Goal: Task Accomplishment & Management: Manage account settings

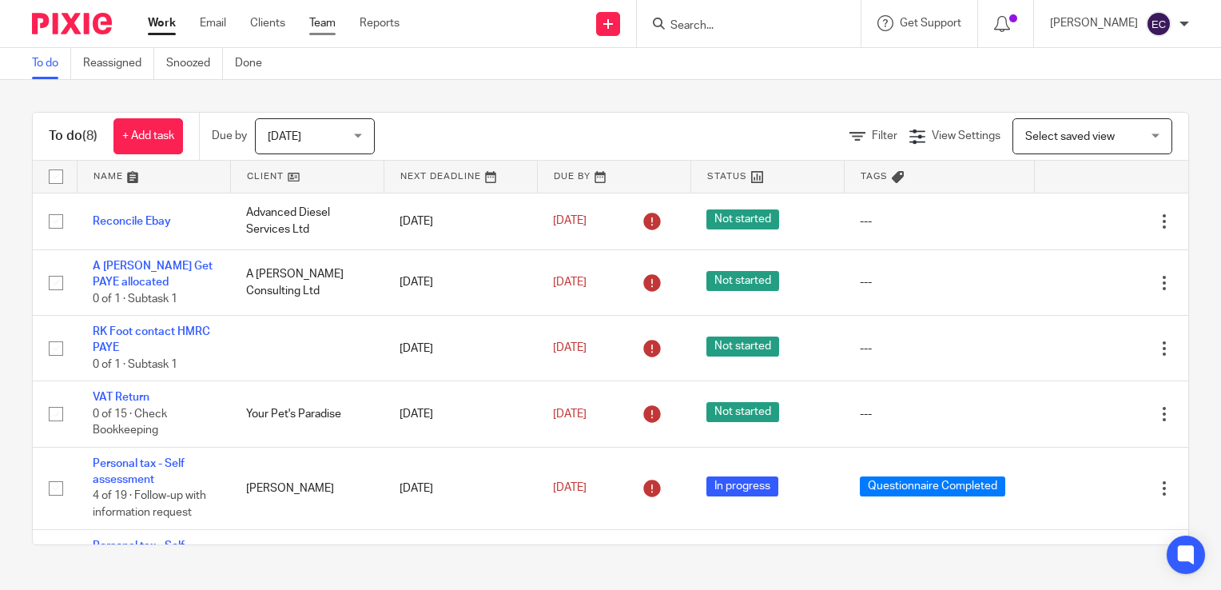
click at [328, 18] on link "Team" at bounding box center [322, 23] width 26 height 16
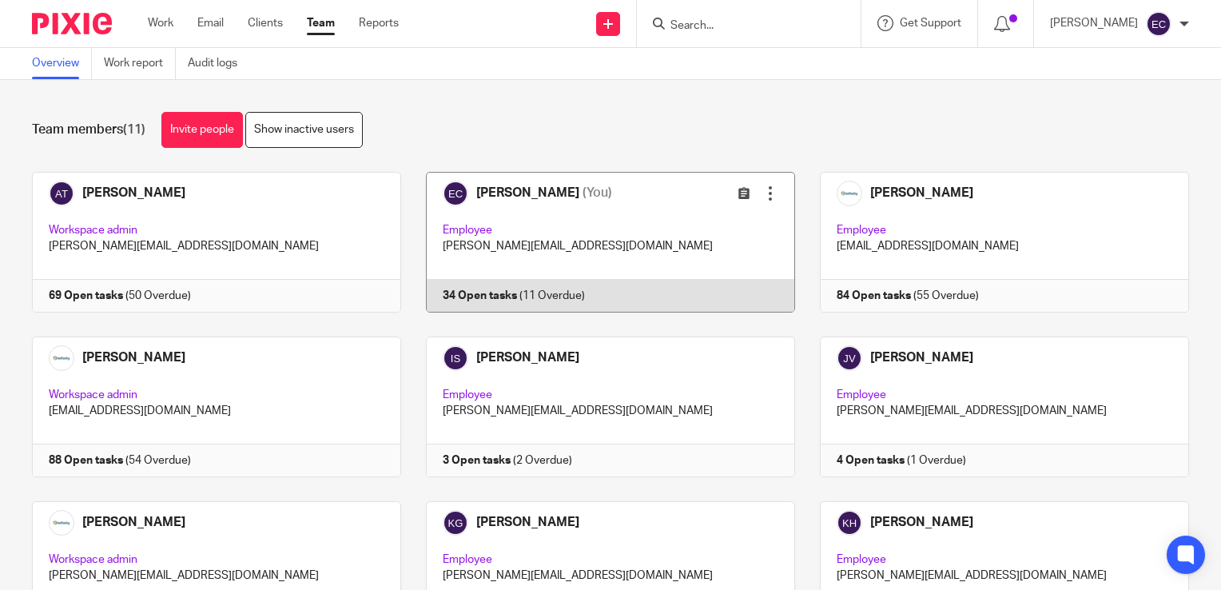
click at [542, 226] on link at bounding box center [598, 242] width 394 height 141
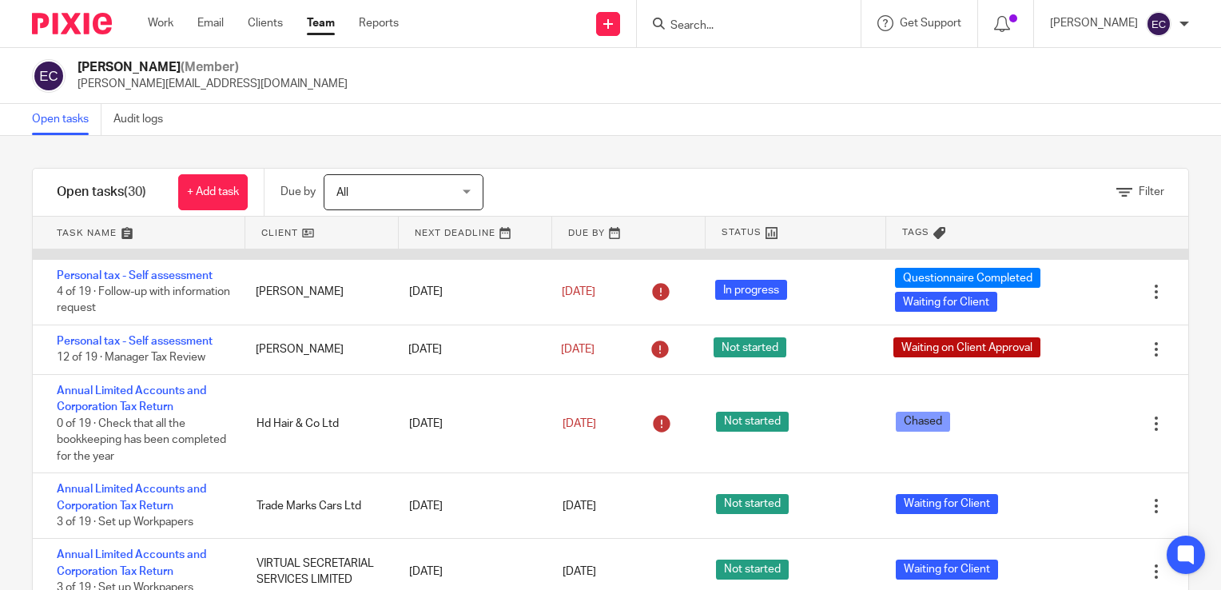
scroll to position [1190, 0]
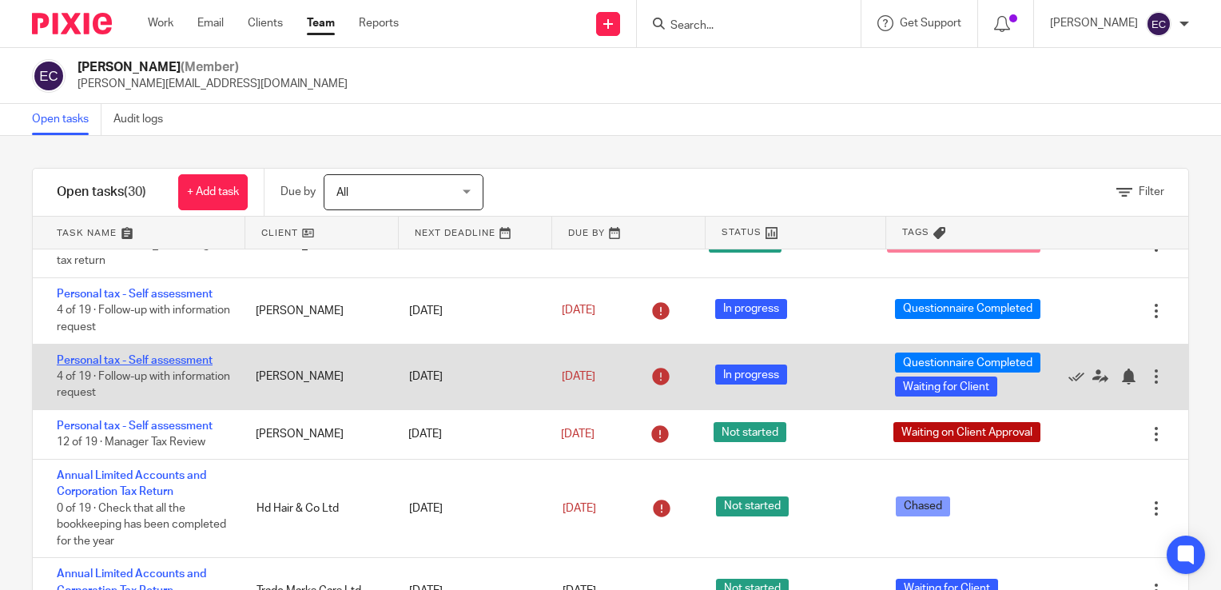
click at [179, 366] on link "Personal tax - Self assessment" at bounding box center [135, 360] width 156 height 11
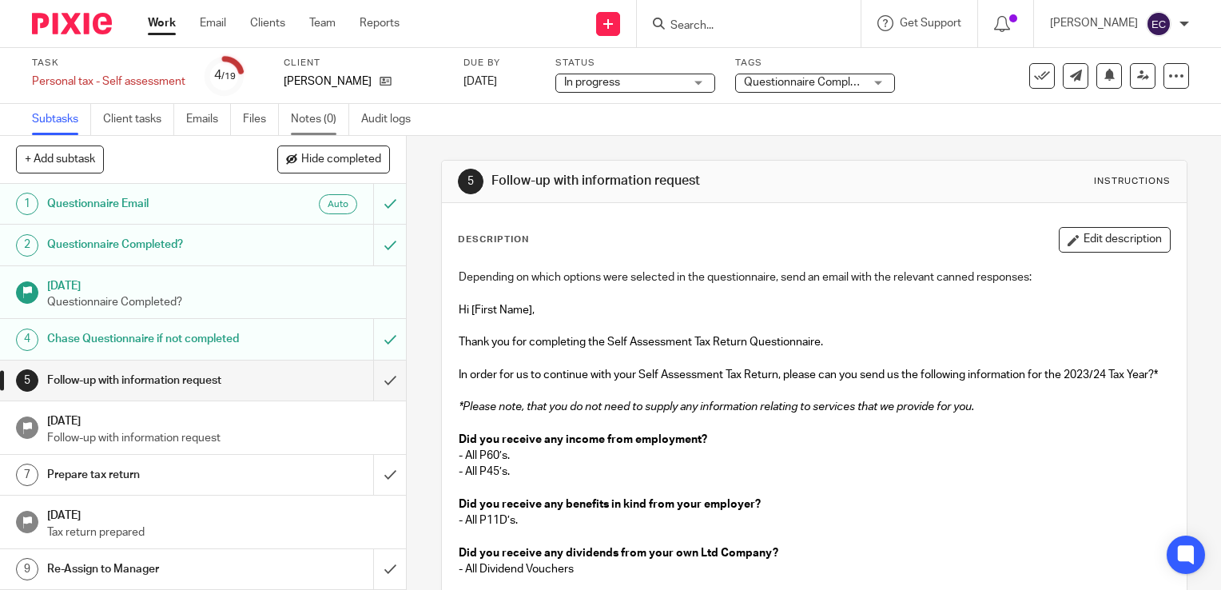
click at [323, 120] on link "Notes (0)" at bounding box center [320, 119] width 58 height 31
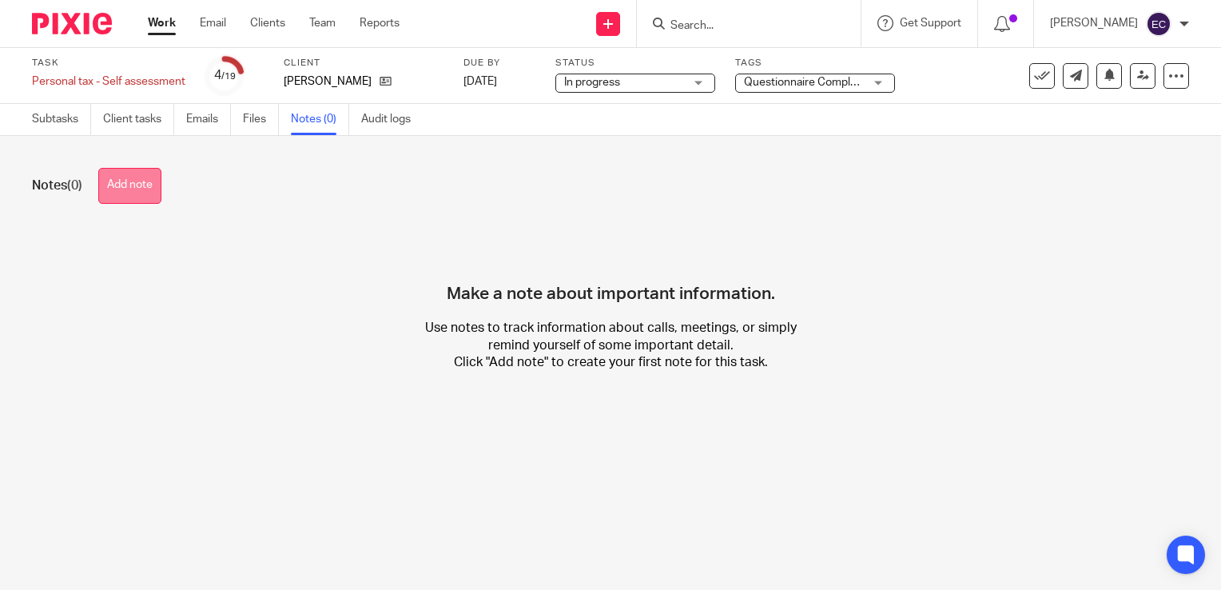
click at [147, 181] on button "Add note" at bounding box center [129, 186] width 63 height 36
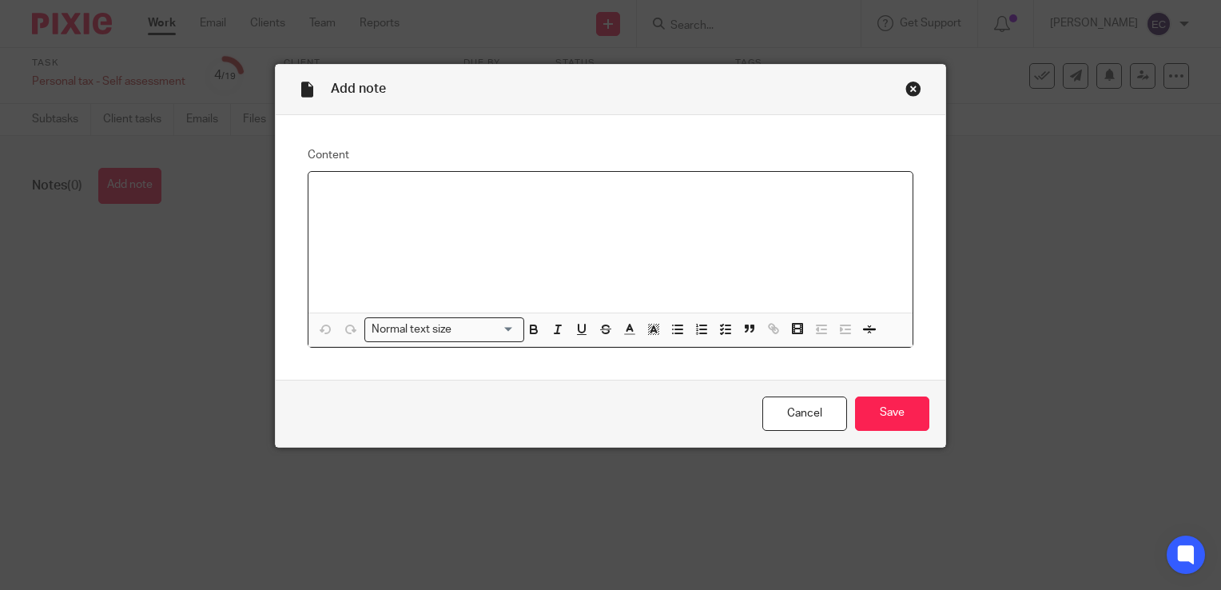
click at [332, 204] on div at bounding box center [610, 242] width 604 height 141
click at [500, 209] on p "also need to ask Aimee about histrorical adjustment" at bounding box center [610, 209] width 578 height 16
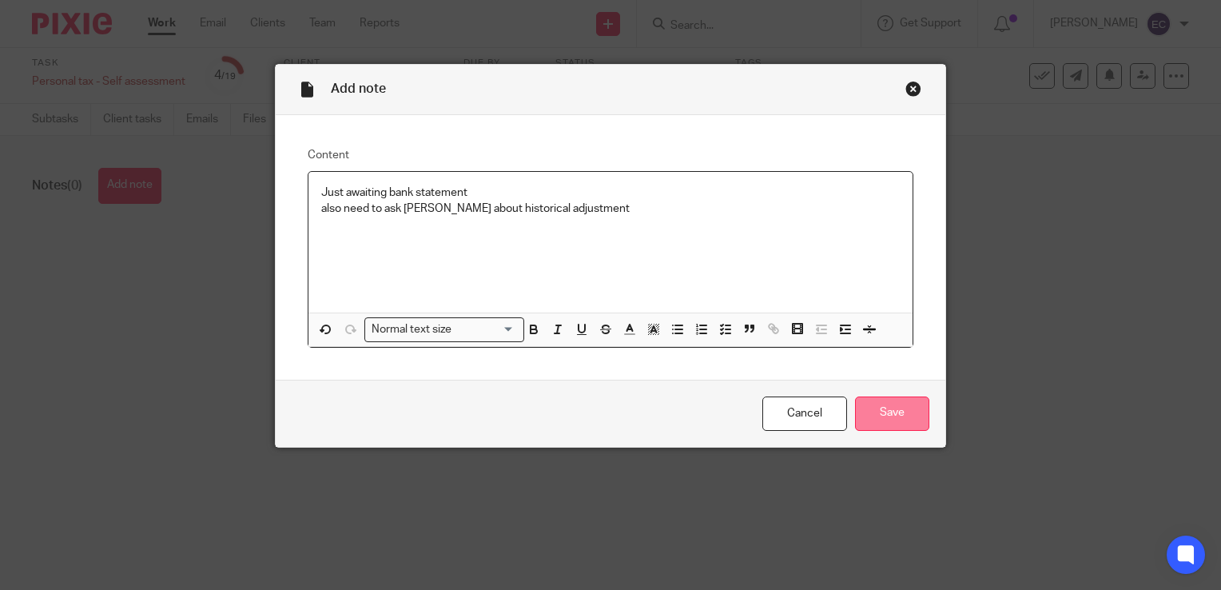
click at [880, 420] on input "Save" at bounding box center [892, 413] width 74 height 34
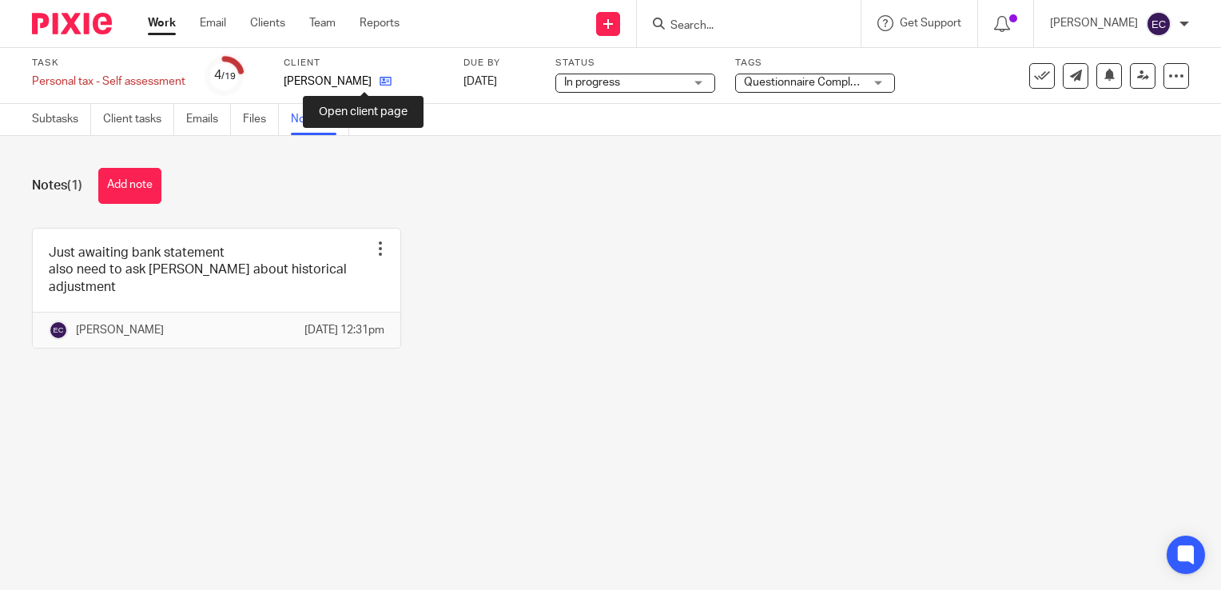
click at [380, 79] on icon at bounding box center [386, 81] width 12 height 12
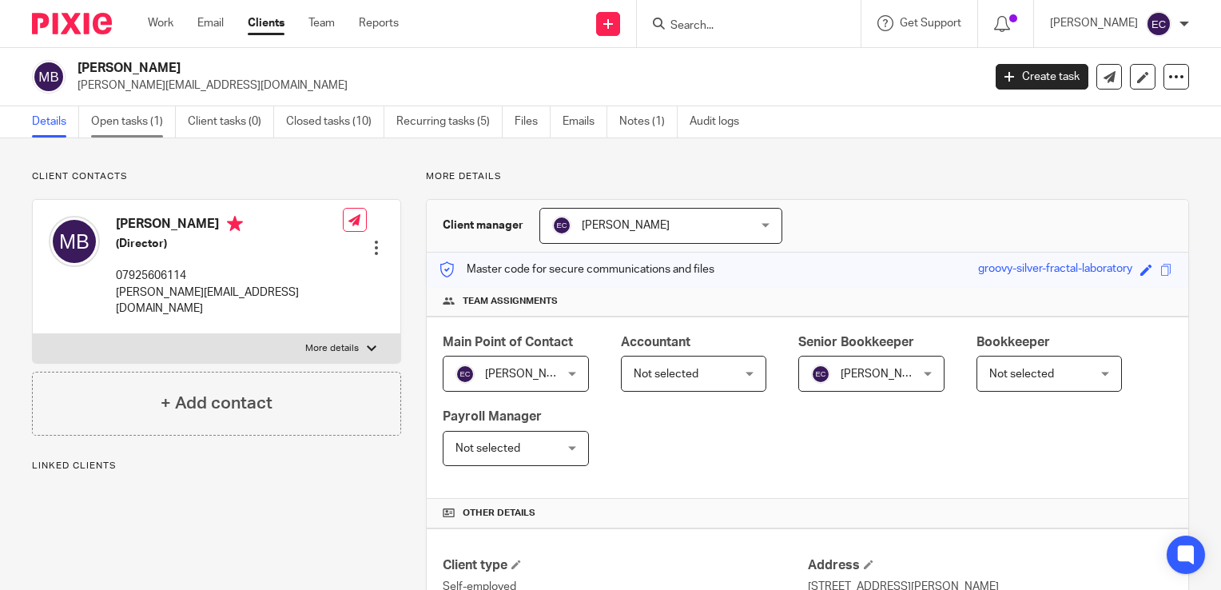
click at [139, 127] on link "Open tasks (1)" at bounding box center [133, 121] width 85 height 31
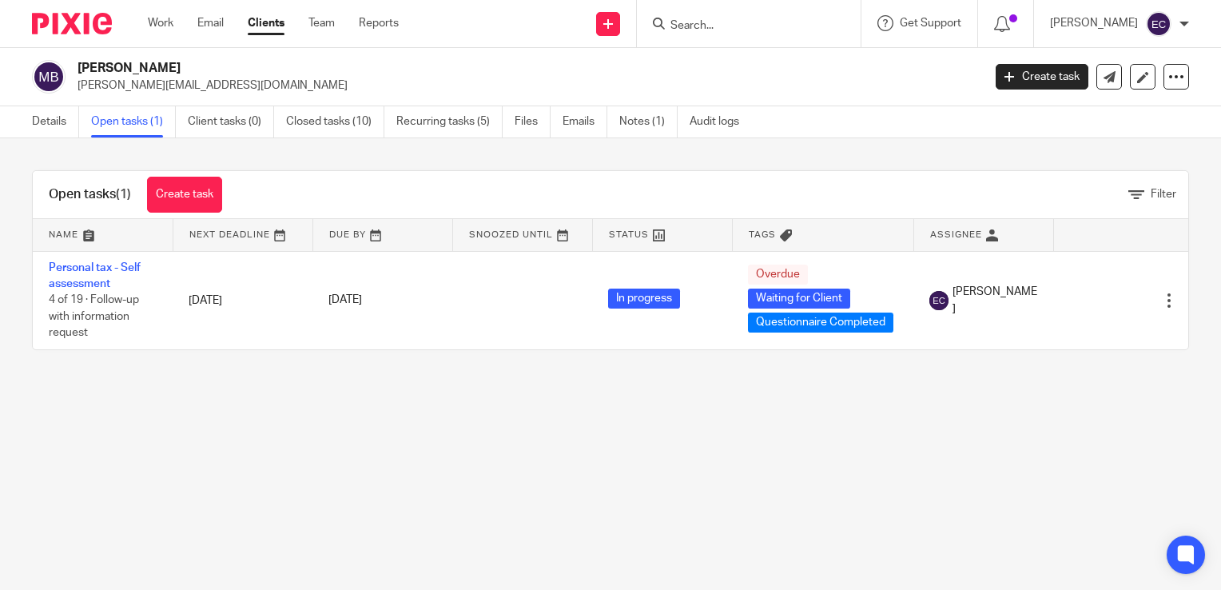
click at [985, 459] on main "[PERSON_NAME] Brock [EMAIL_ADDRESS][DOMAIN_NAME] Create task Update from Compan…" at bounding box center [610, 295] width 1221 height 590
click at [786, 30] on input "Search" at bounding box center [741, 26] width 144 height 14
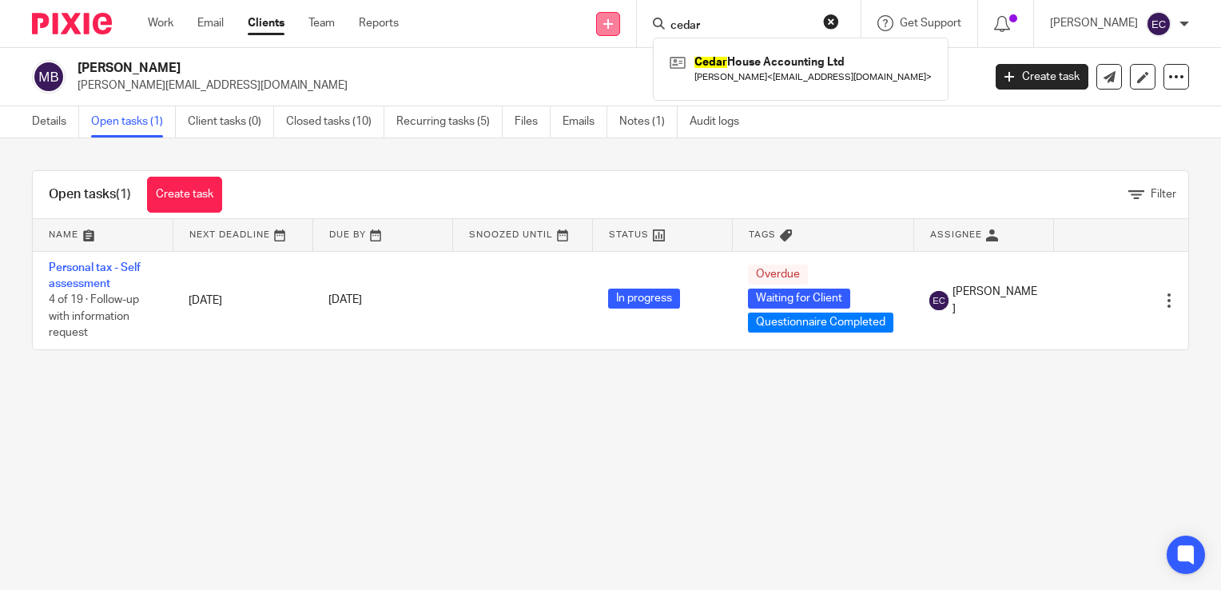
type input "cedar"
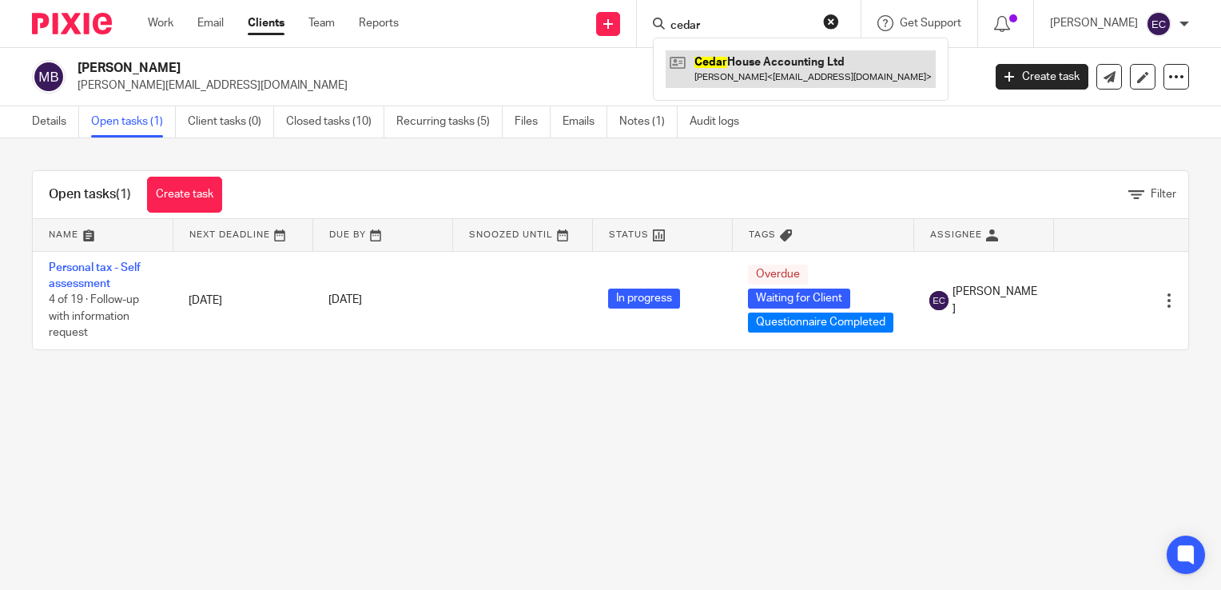
click at [765, 62] on link at bounding box center [801, 68] width 270 height 37
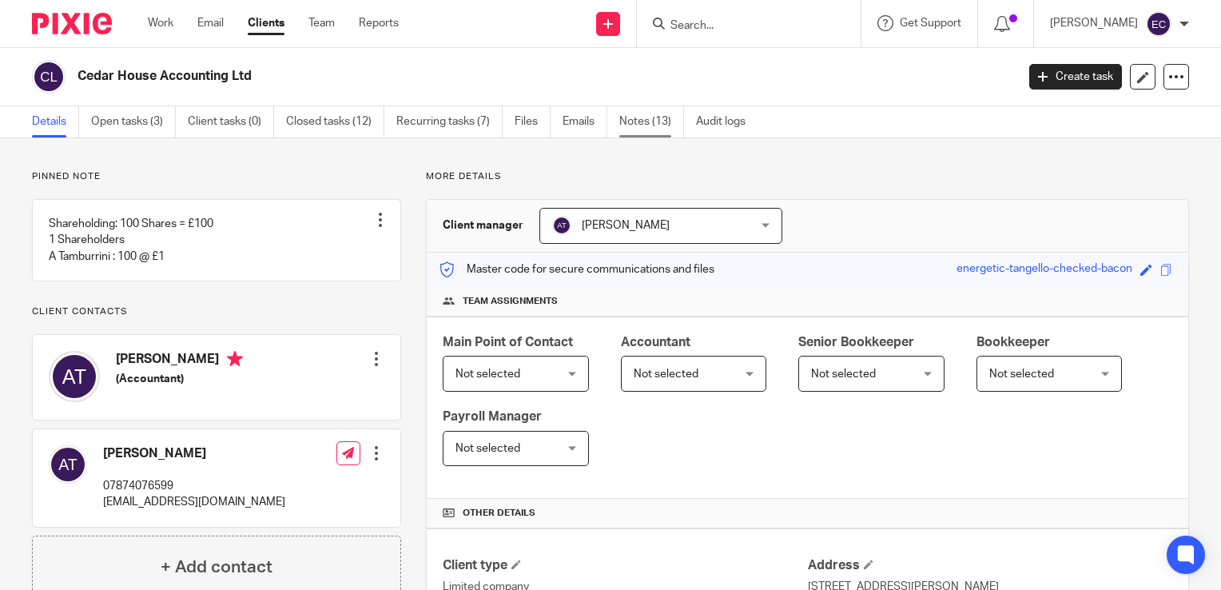
click at [640, 121] on link "Notes (13)" at bounding box center [651, 121] width 65 height 31
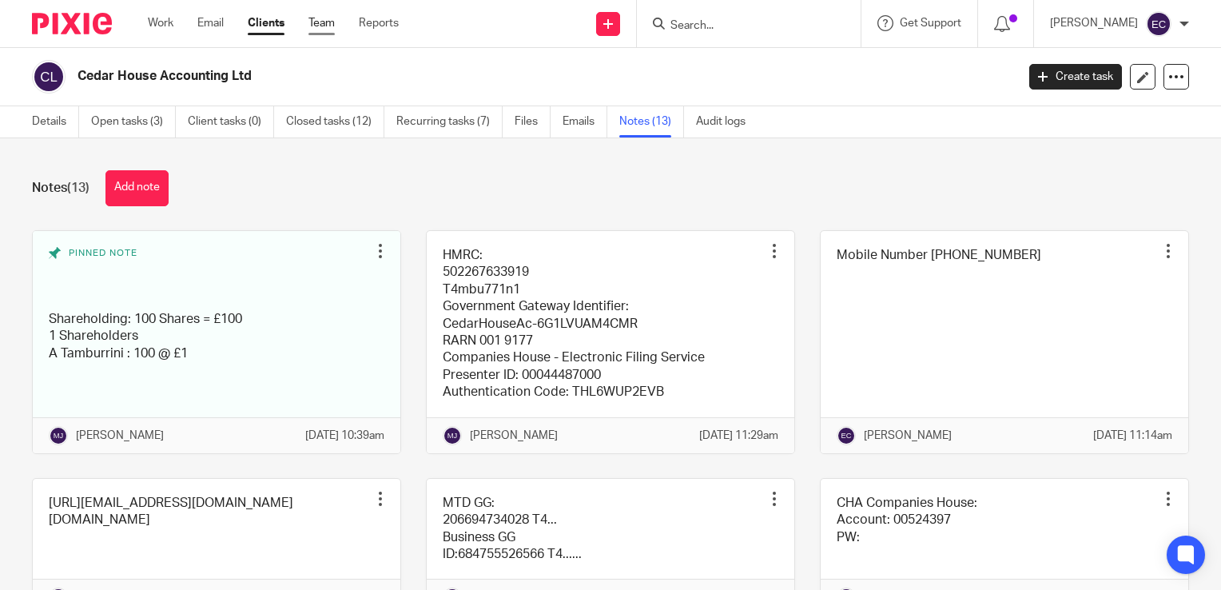
click at [321, 31] on link "Team" at bounding box center [321, 23] width 26 height 16
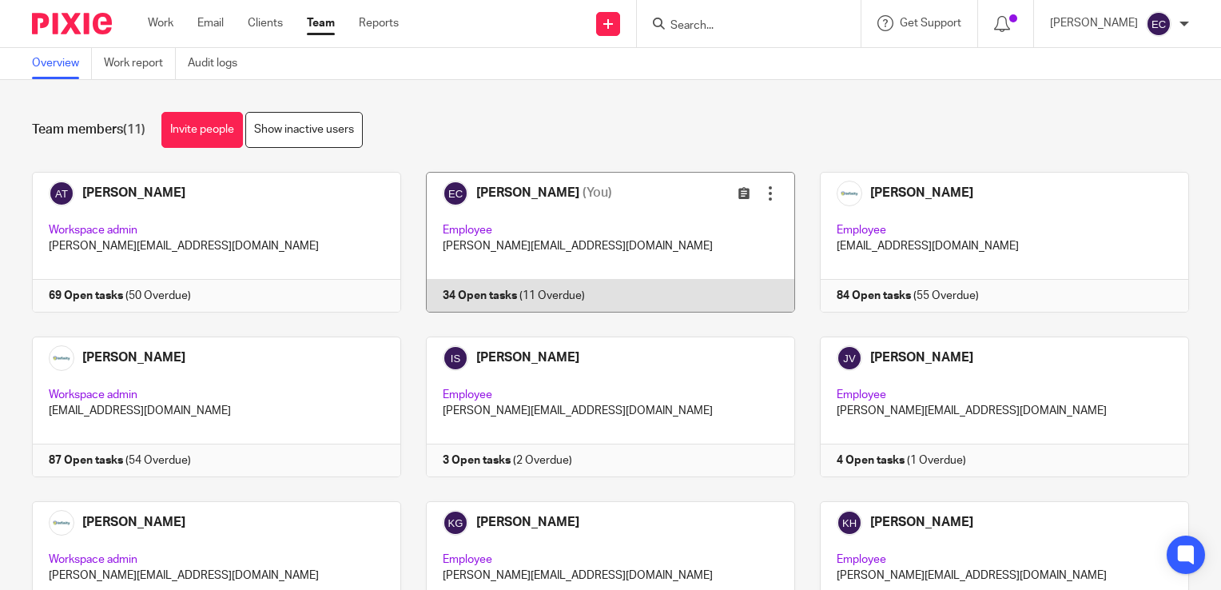
click at [546, 213] on link at bounding box center [598, 242] width 394 height 141
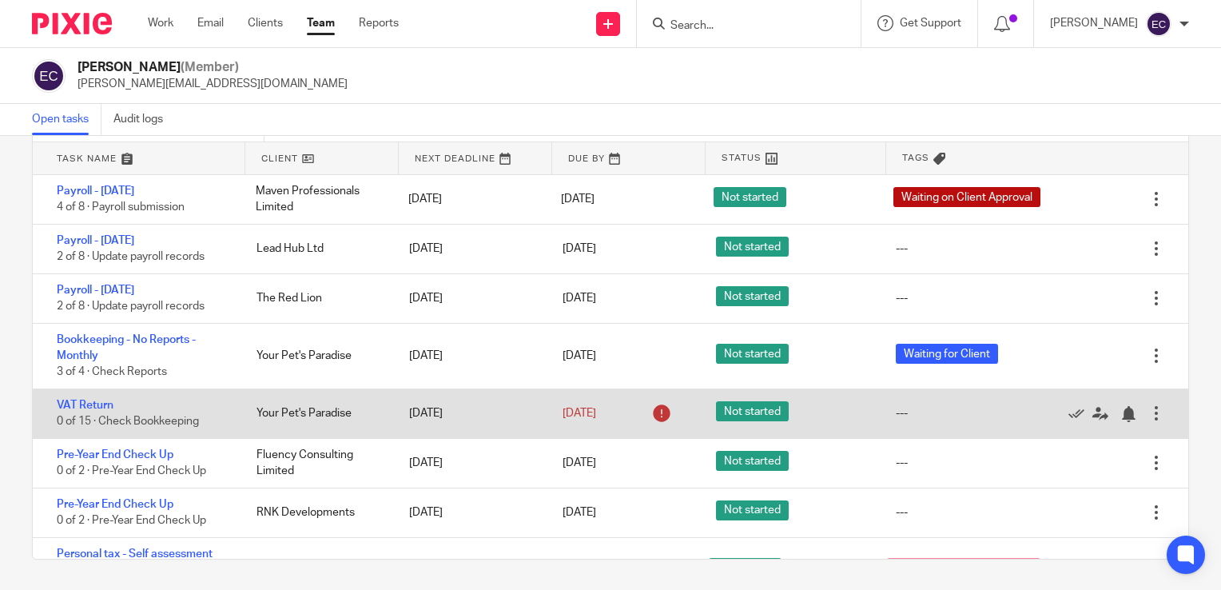
scroll to position [471, 0]
